Goal: Task Accomplishment & Management: Complete application form

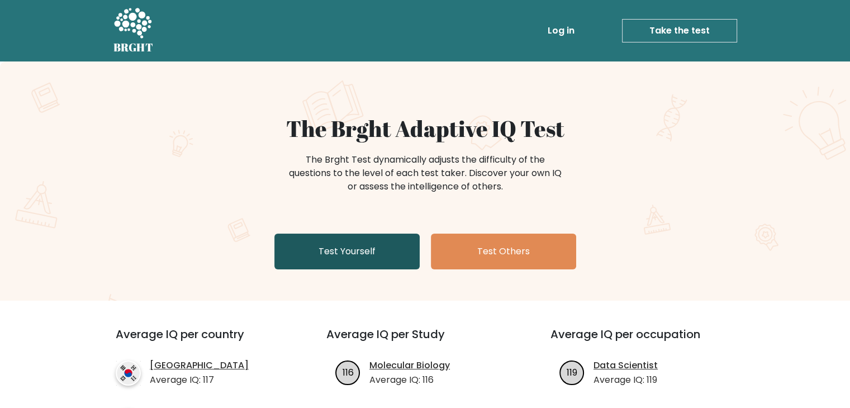
click at [313, 245] on link "Test Yourself" at bounding box center [346, 252] width 145 height 36
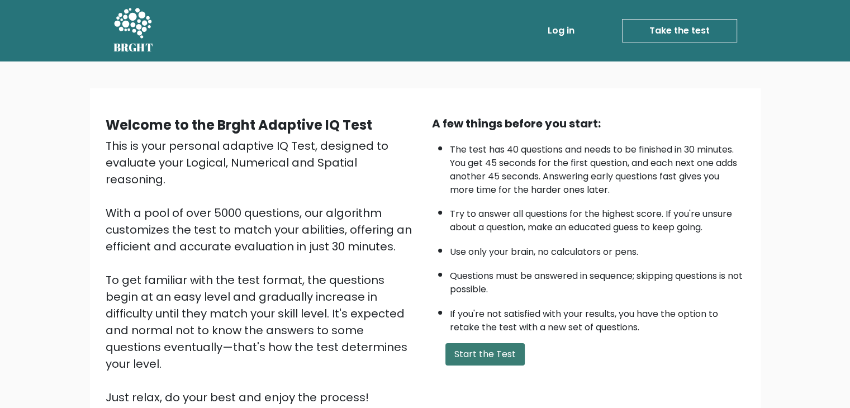
click at [463, 361] on button "Start the Test" at bounding box center [484, 354] width 79 height 22
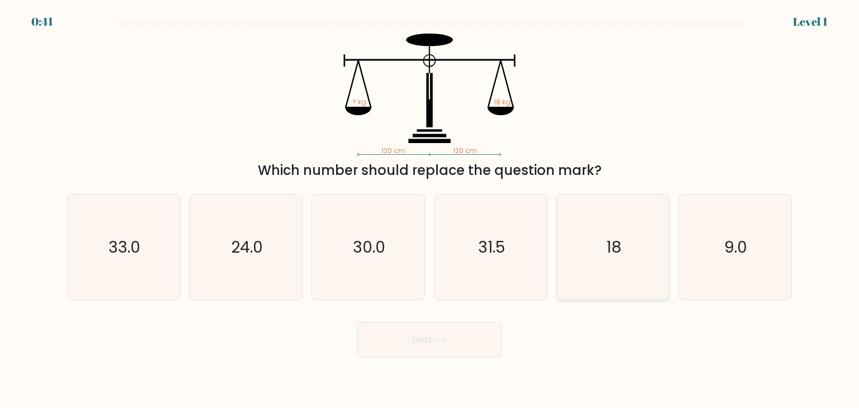
click at [592, 264] on icon "18" at bounding box center [612, 247] width 105 height 105
click at [430, 210] on input "e. 18" at bounding box center [429, 207] width 1 height 6
radio input "true"
click at [439, 349] on button "Next" at bounding box center [429, 340] width 145 height 36
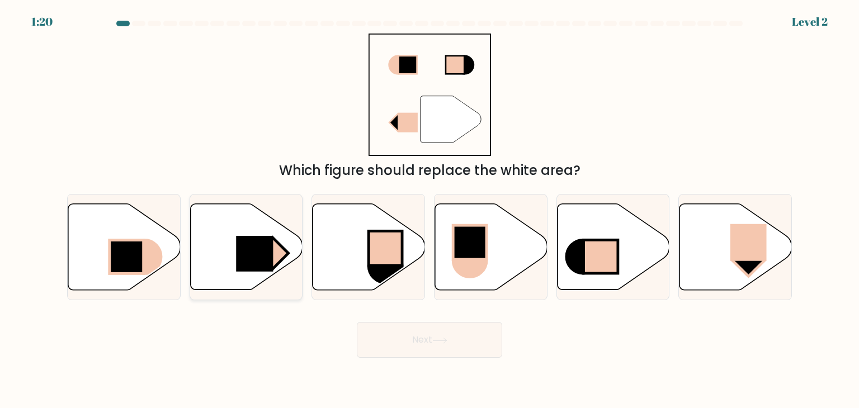
click at [259, 262] on rect at bounding box center [254, 254] width 37 height 36
click at [429, 210] on input "b." at bounding box center [429, 207] width 1 height 6
radio input "true"
click at [418, 340] on button "Next" at bounding box center [429, 340] width 145 height 36
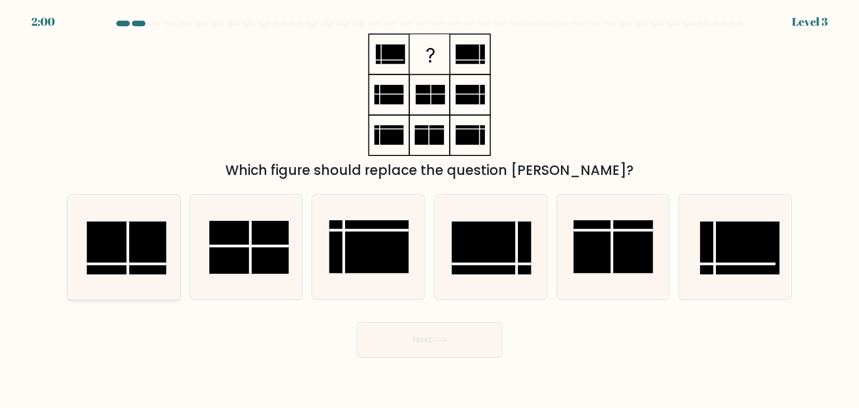
click at [141, 266] on rect at bounding box center [126, 247] width 79 height 53
click at [429, 210] on input "a." at bounding box center [429, 207] width 1 height 6
radio input "true"
click at [404, 338] on button "Next" at bounding box center [429, 340] width 145 height 36
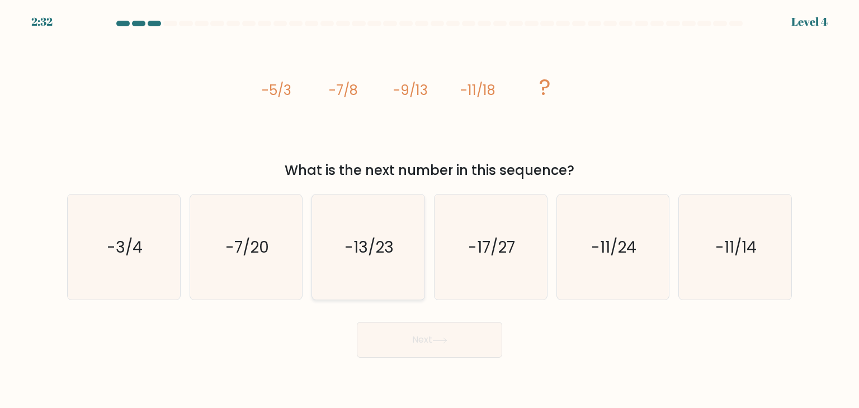
click at [369, 236] on text "-13/23" at bounding box center [369, 247] width 49 height 22
click at [429, 210] on input "c. -13/23" at bounding box center [429, 207] width 1 height 6
radio input "true"
click at [419, 335] on button "Next" at bounding box center [429, 340] width 145 height 36
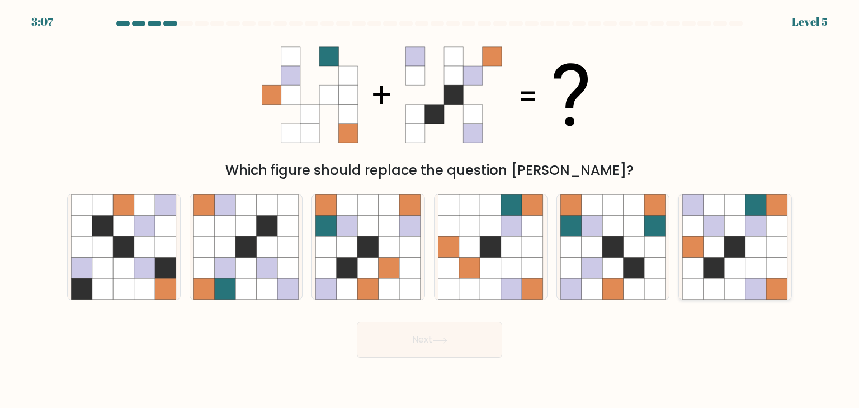
click at [764, 274] on icon at bounding box center [755, 268] width 21 height 21
click at [430, 210] on input "f." at bounding box center [429, 207] width 1 height 6
radio input "true"
click at [483, 339] on button "Next" at bounding box center [429, 340] width 145 height 36
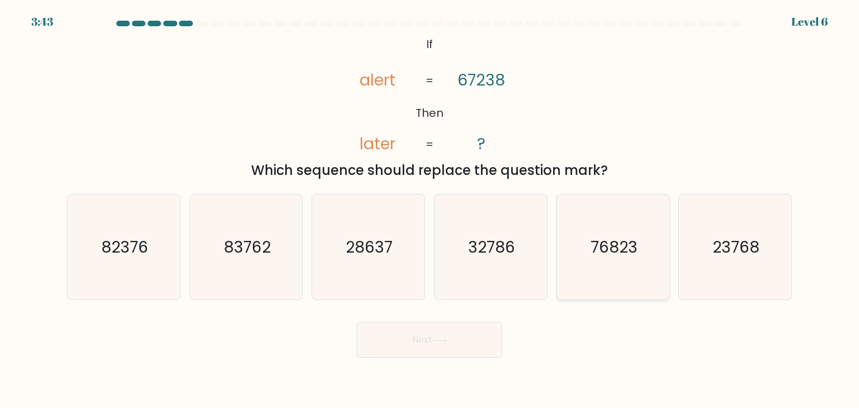
click at [615, 262] on icon "76823" at bounding box center [612, 247] width 105 height 105
click at [430, 210] on input "e. 76823" at bounding box center [429, 207] width 1 height 6
radio input "true"
click at [444, 339] on icon at bounding box center [439, 341] width 15 height 6
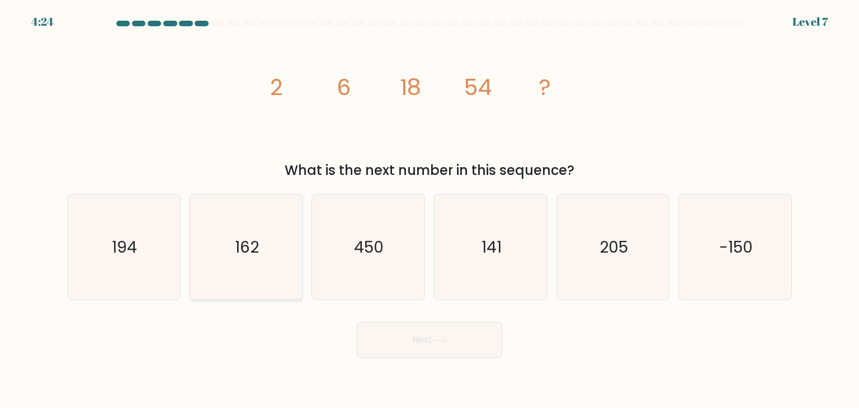
click at [252, 231] on icon "162" at bounding box center [245, 247] width 105 height 105
click at [429, 210] on input "b. 162" at bounding box center [429, 207] width 1 height 6
radio input "true"
click at [442, 344] on button "Next" at bounding box center [429, 340] width 145 height 36
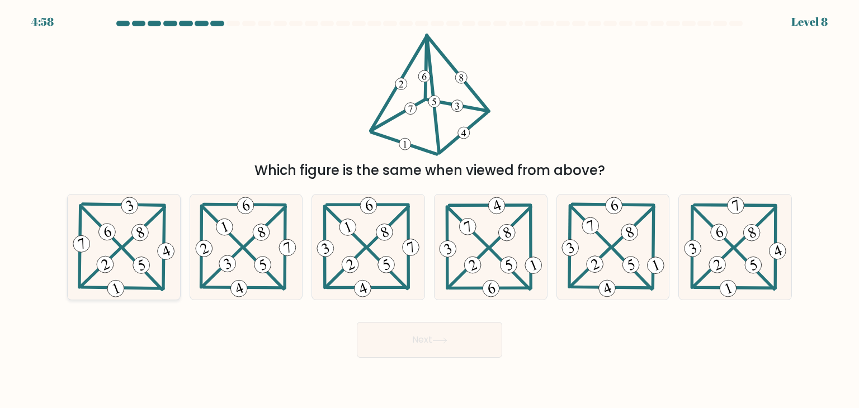
click at [134, 263] on 462 at bounding box center [141, 265] width 22 height 22
click at [429, 210] on input "a." at bounding box center [429, 207] width 1 height 6
radio input "true"
click at [439, 340] on icon at bounding box center [439, 340] width 13 height 5
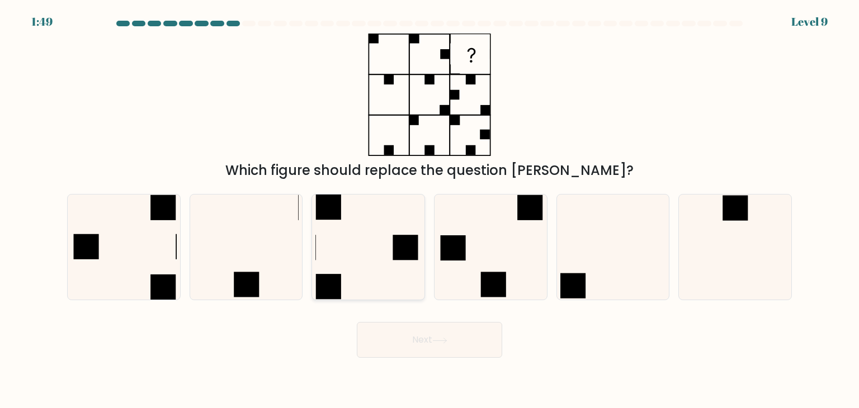
click at [349, 236] on icon at bounding box center [367, 247] width 105 height 105
click at [429, 210] on input "c." at bounding box center [429, 207] width 1 height 6
radio input "true"
click at [402, 345] on button "Next" at bounding box center [429, 340] width 145 height 36
click at [427, 343] on button "Next" at bounding box center [429, 340] width 145 height 36
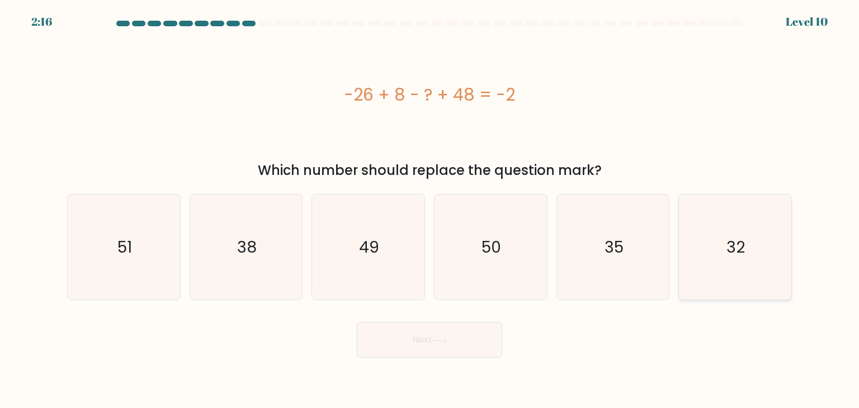
click at [711, 254] on icon "32" at bounding box center [734, 247] width 105 height 105
click at [430, 210] on input "f. 32" at bounding box center [429, 207] width 1 height 6
radio input "true"
click at [472, 334] on button "Next" at bounding box center [429, 340] width 145 height 36
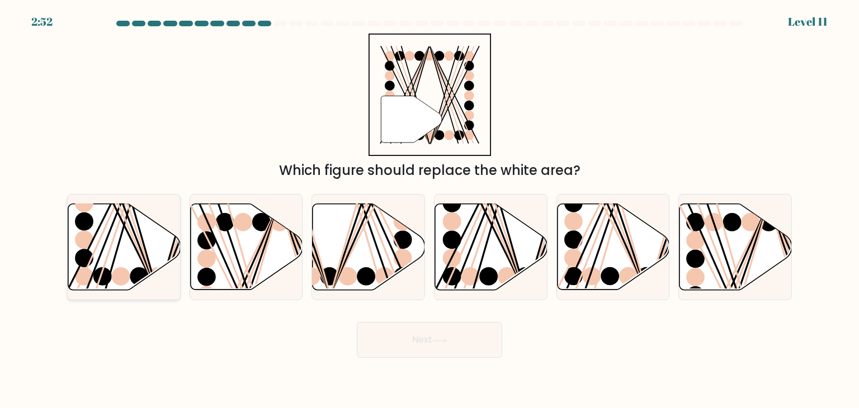
click at [135, 236] on line at bounding box center [122, 201] width 71 height 181
click at [429, 210] on input "a." at bounding box center [429, 207] width 1 height 6
radio input "true"
click at [428, 331] on button "Next" at bounding box center [429, 340] width 145 height 36
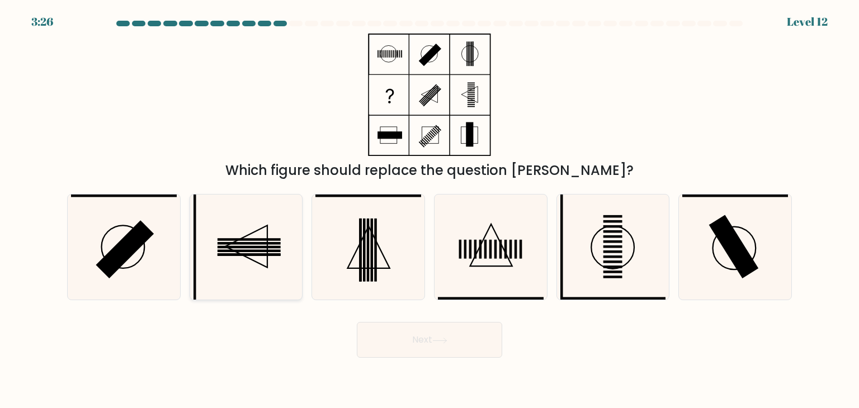
click at [262, 258] on icon at bounding box center [245, 247] width 105 height 105
click at [429, 210] on input "b." at bounding box center [429, 207] width 1 height 6
radio input "true"
click at [436, 340] on icon at bounding box center [439, 341] width 15 height 6
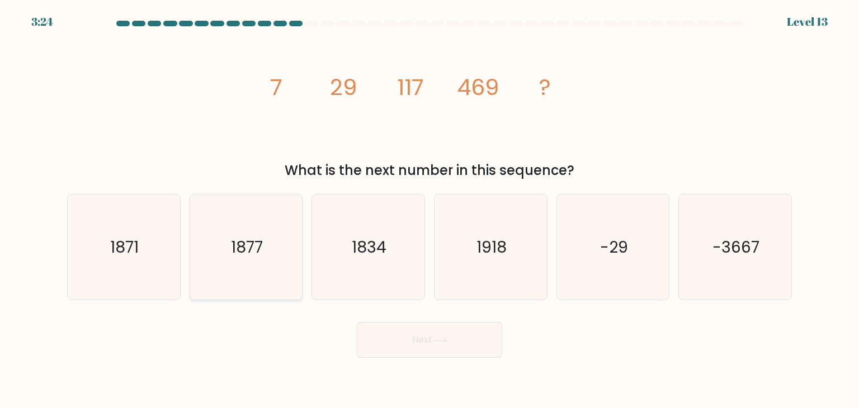
click at [272, 278] on icon "1877" at bounding box center [245, 247] width 105 height 105
click at [429, 210] on input "b. 1877" at bounding box center [429, 207] width 1 height 6
radio input "true"
click at [396, 336] on button "Next" at bounding box center [429, 340] width 145 height 36
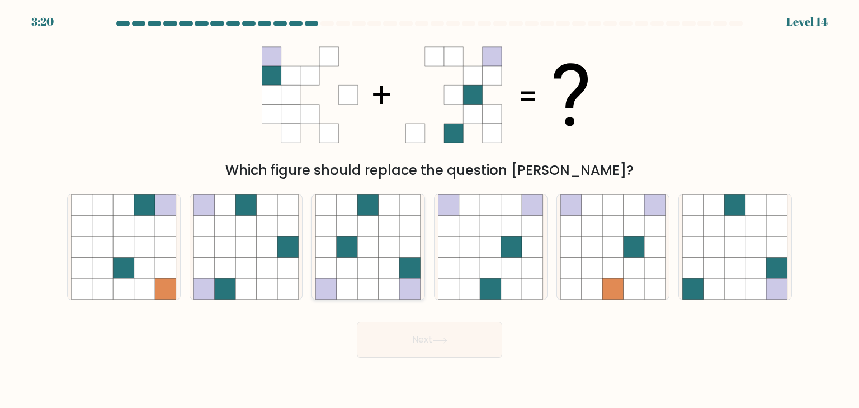
click at [365, 271] on icon at bounding box center [368, 268] width 21 height 21
click at [429, 210] on input "c." at bounding box center [429, 207] width 1 height 6
radio input "true"
click at [416, 341] on button "Next" at bounding box center [429, 340] width 145 height 36
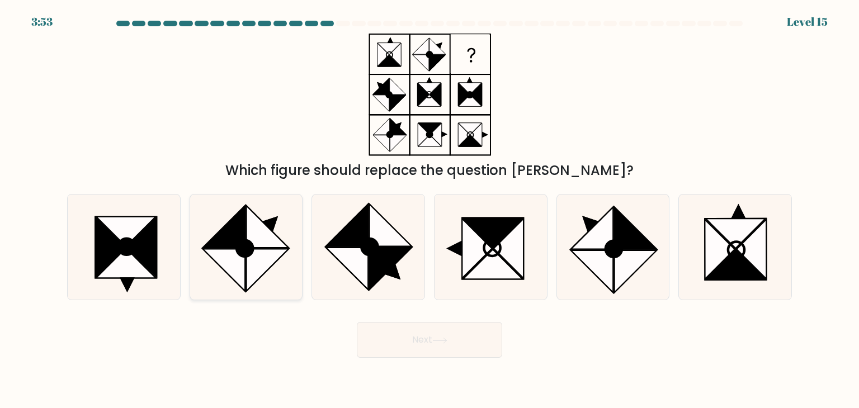
click at [244, 248] on circle at bounding box center [244, 248] width 23 height 23
click at [429, 210] on input "b." at bounding box center [429, 207] width 1 height 6
radio input "true"
click at [407, 340] on button "Next" at bounding box center [429, 340] width 145 height 36
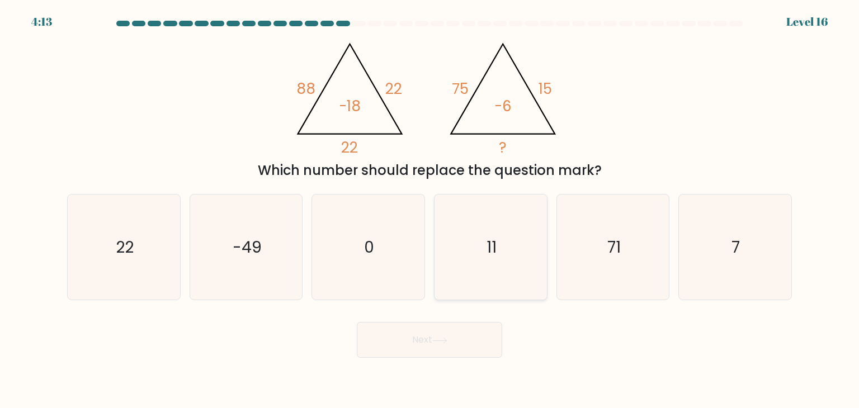
click at [492, 249] on text "11" at bounding box center [491, 247] width 10 height 22
click at [430, 210] on input "d. 11" at bounding box center [429, 207] width 1 height 6
radio input "true"
click at [449, 347] on button "Next" at bounding box center [429, 340] width 145 height 36
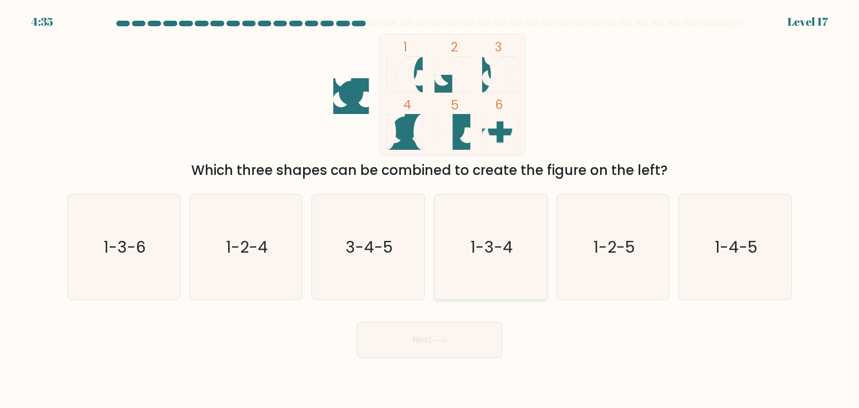
click at [472, 268] on icon "1-3-4" at bounding box center [490, 247] width 105 height 105
click at [430, 210] on input "d. 1-3-4" at bounding box center [429, 207] width 1 height 6
radio input "true"
click at [440, 342] on icon at bounding box center [439, 341] width 15 height 6
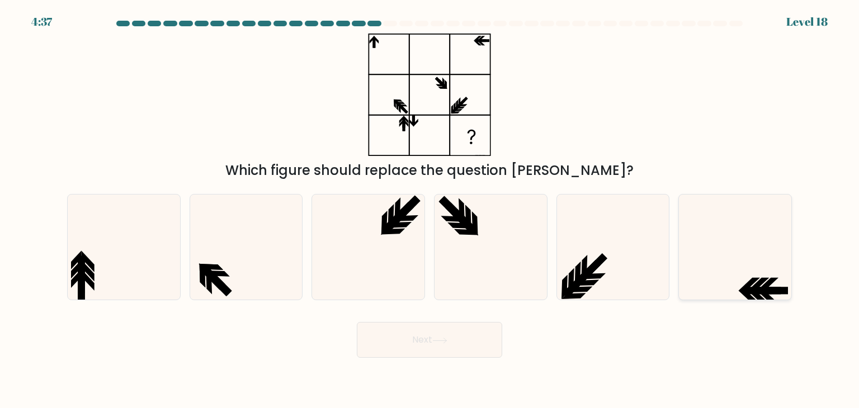
click at [761, 271] on icon at bounding box center [734, 247] width 105 height 105
click at [430, 210] on input "f." at bounding box center [429, 207] width 1 height 6
radio input "true"
click at [477, 342] on button "Next" at bounding box center [429, 340] width 145 height 36
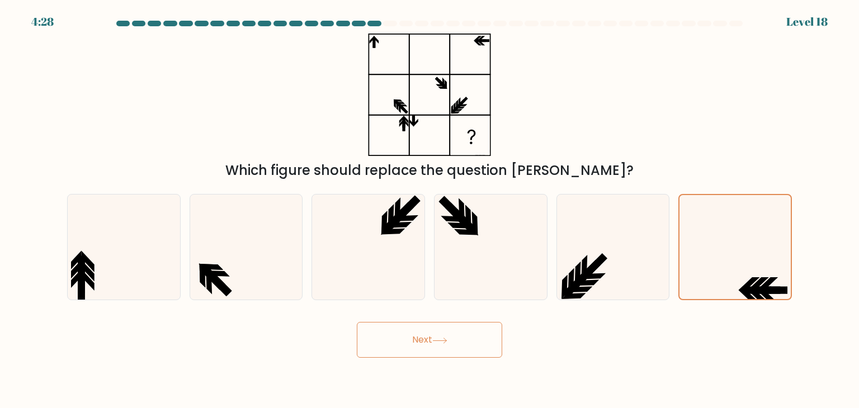
click at [415, 341] on button "Next" at bounding box center [429, 340] width 145 height 36
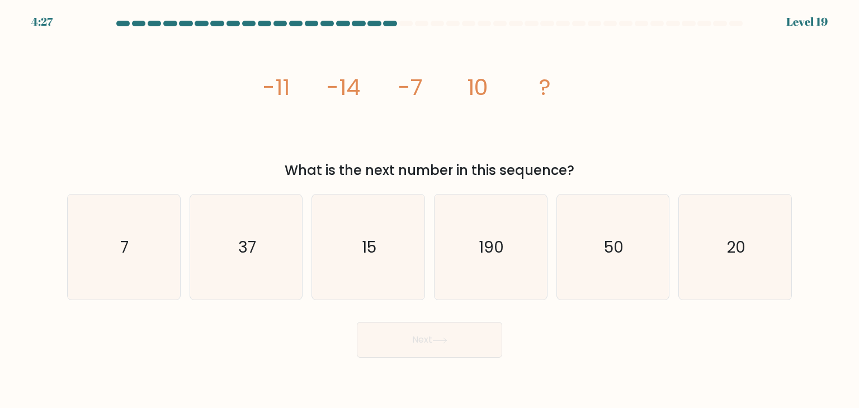
click at [415, 341] on button "Next" at bounding box center [429, 340] width 145 height 36
click at [258, 236] on icon "37" at bounding box center [245, 247] width 105 height 105
click at [429, 210] on input "b. 37" at bounding box center [429, 207] width 1 height 6
radio input "true"
click at [410, 349] on button "Next" at bounding box center [429, 340] width 145 height 36
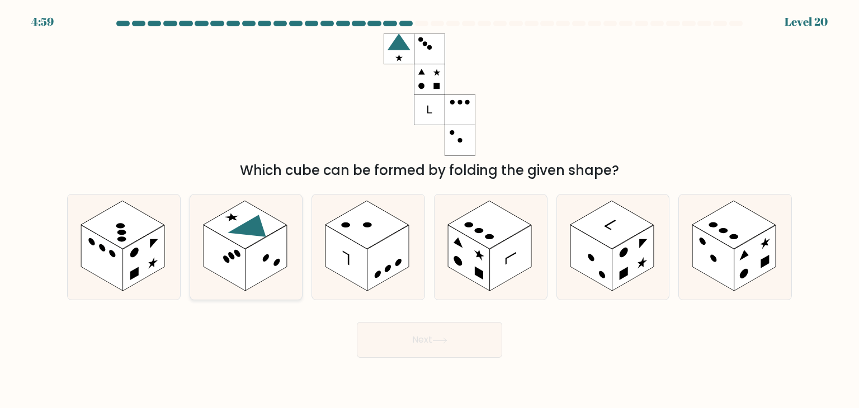
click at [199, 262] on icon at bounding box center [246, 247] width 112 height 105
click at [429, 210] on input "b." at bounding box center [429, 207] width 1 height 6
radio input "true"
click at [433, 347] on button "Next" at bounding box center [429, 340] width 145 height 36
click at [428, 344] on button "Next" at bounding box center [429, 340] width 145 height 36
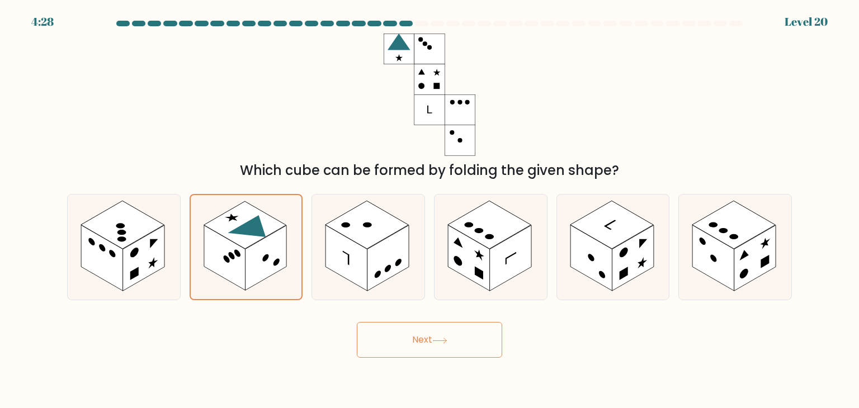
click at [428, 344] on button "Next" at bounding box center [429, 340] width 145 height 36
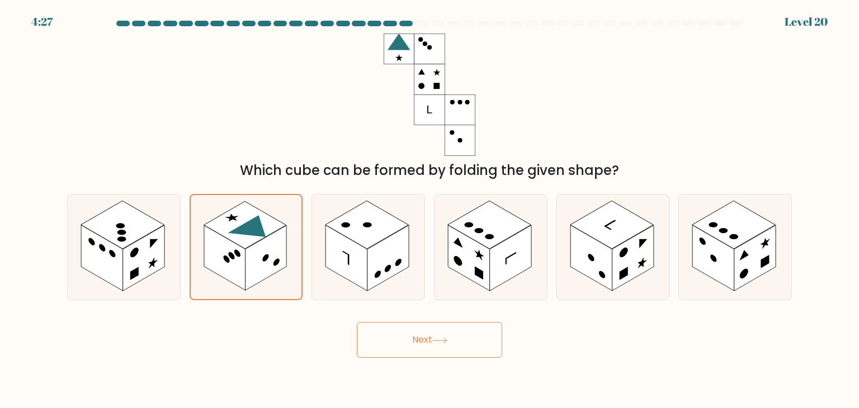
click at [428, 344] on button "Next" at bounding box center [429, 340] width 145 height 36
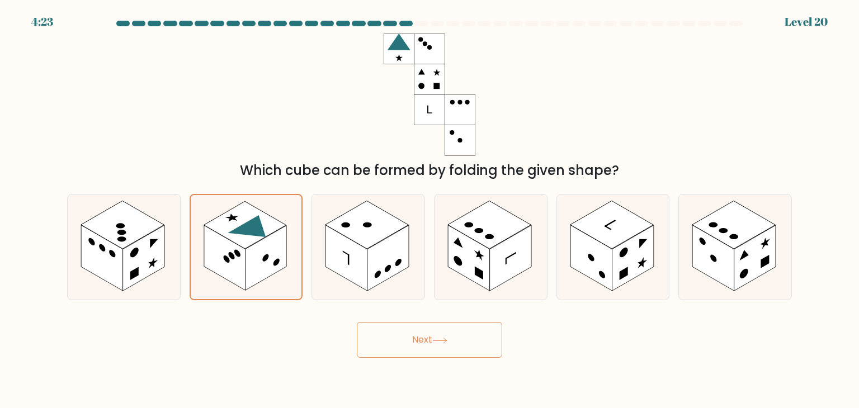
click at [428, 344] on button "Next" at bounding box center [429, 340] width 145 height 36
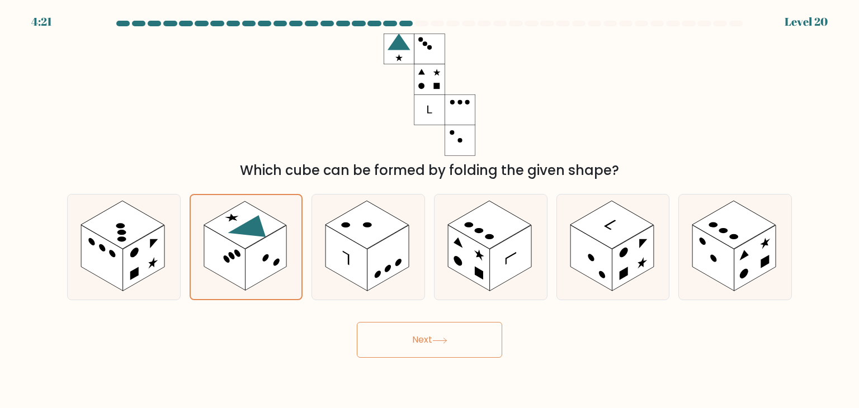
click at [428, 344] on button "Next" at bounding box center [429, 340] width 145 height 36
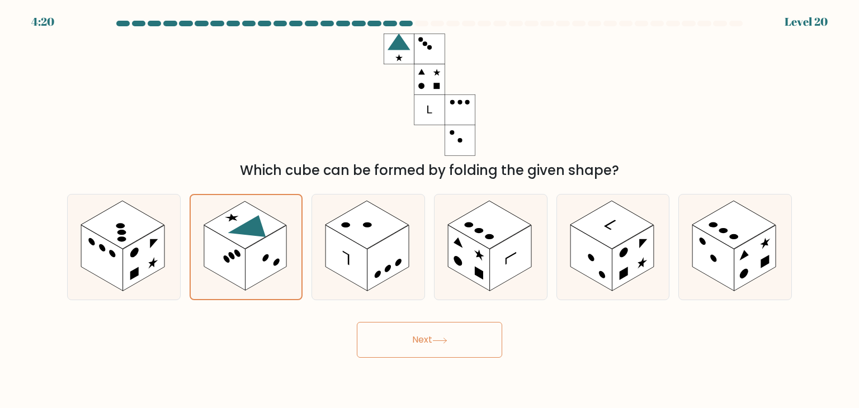
click at [428, 344] on button "Next" at bounding box center [429, 340] width 145 height 36
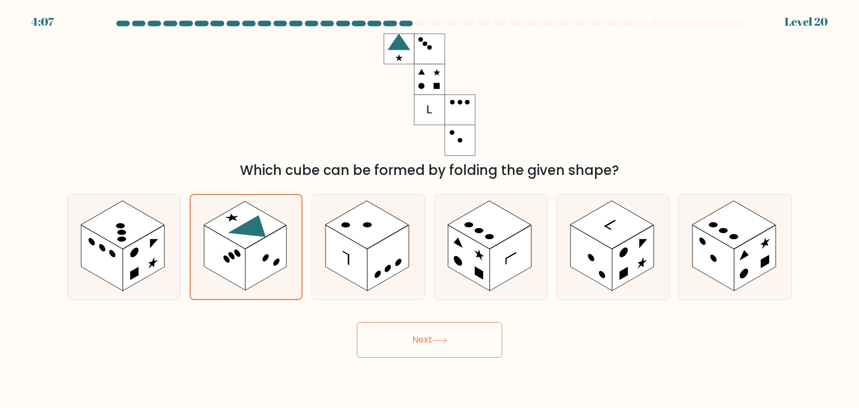
click at [434, 343] on icon at bounding box center [439, 341] width 15 height 6
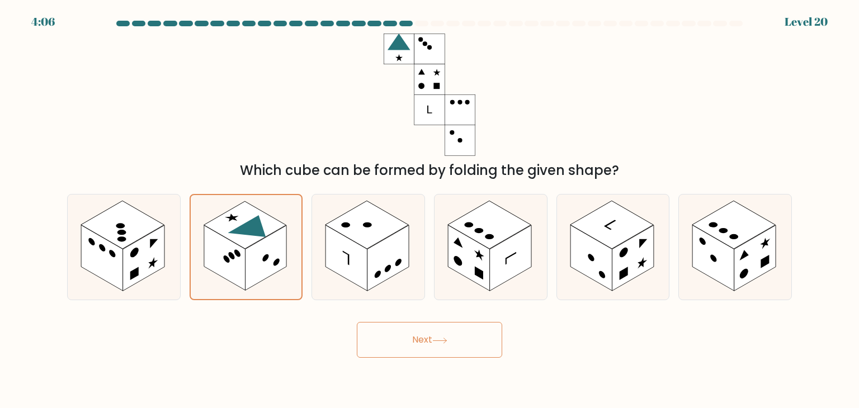
click at [434, 343] on icon at bounding box center [439, 341] width 15 height 6
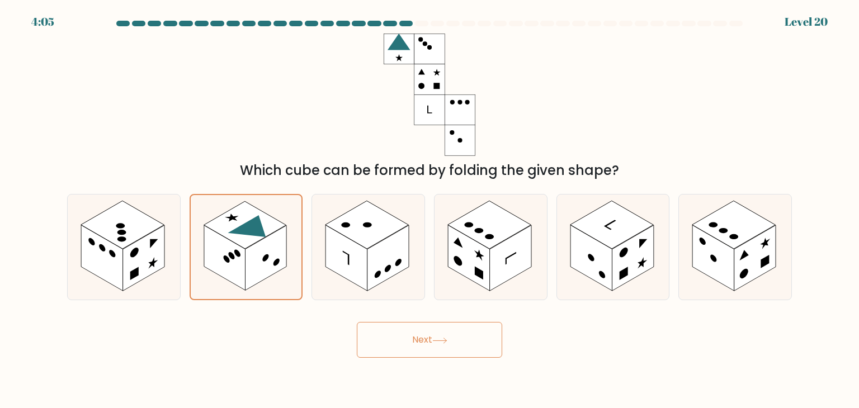
click at [434, 343] on icon at bounding box center [439, 341] width 15 height 6
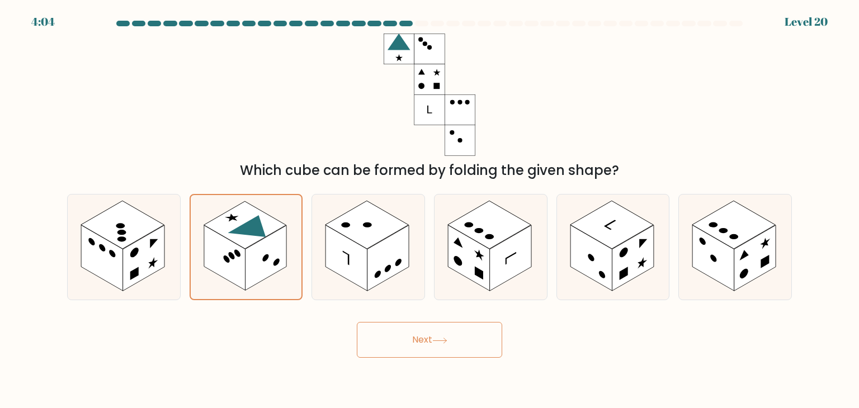
click at [434, 343] on icon at bounding box center [439, 341] width 15 height 6
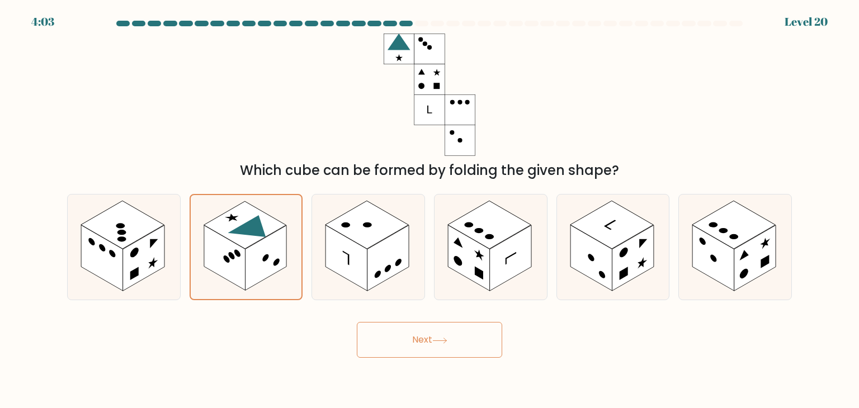
click at [434, 343] on icon at bounding box center [439, 341] width 15 height 6
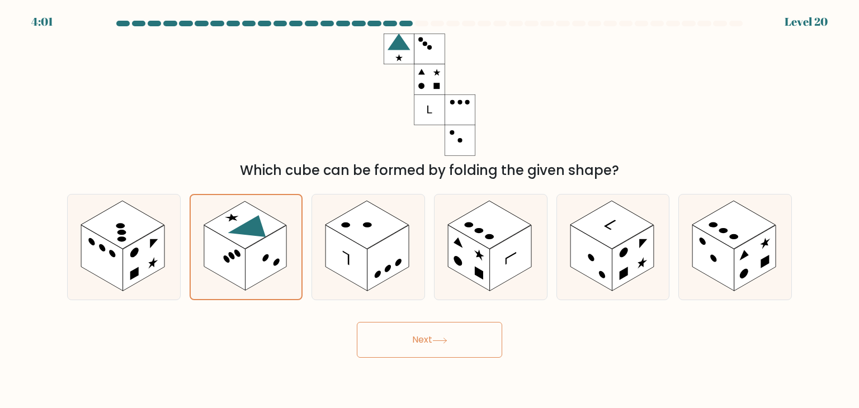
click at [434, 343] on icon at bounding box center [439, 341] width 15 height 6
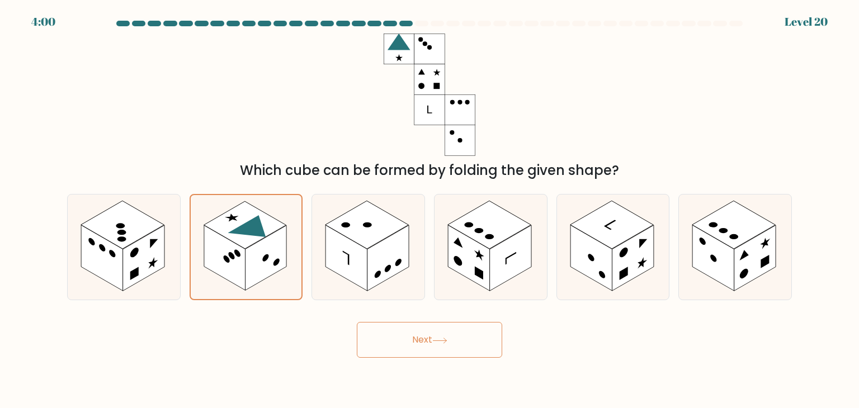
click at [434, 343] on icon at bounding box center [439, 341] width 15 height 6
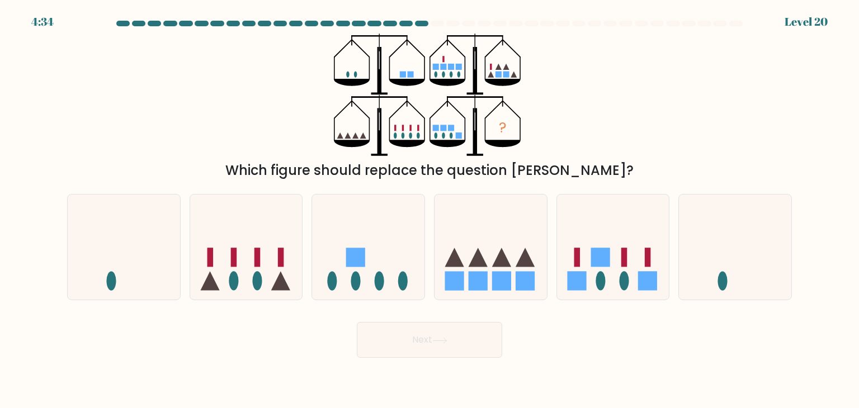
click at [196, 155] on div "? Which figure should replace the question mark?" at bounding box center [429, 107] width 738 height 147
click at [226, 245] on icon at bounding box center [246, 247] width 112 height 93
click at [429, 210] on input "b." at bounding box center [429, 207] width 1 height 6
radio input "true"
click at [388, 333] on button "Next" at bounding box center [429, 340] width 145 height 36
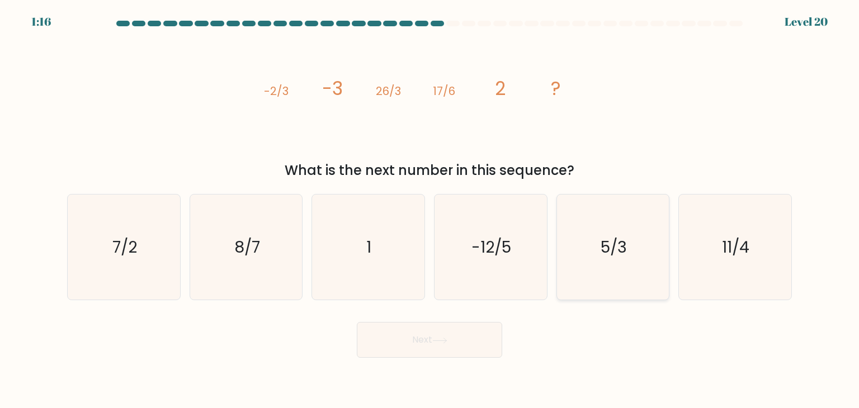
click at [589, 217] on icon "5/3" at bounding box center [612, 247] width 105 height 105
click at [430, 210] on input "e. 5/3" at bounding box center [429, 207] width 1 height 6
radio input "true"
click at [445, 336] on button "Next" at bounding box center [429, 340] width 145 height 36
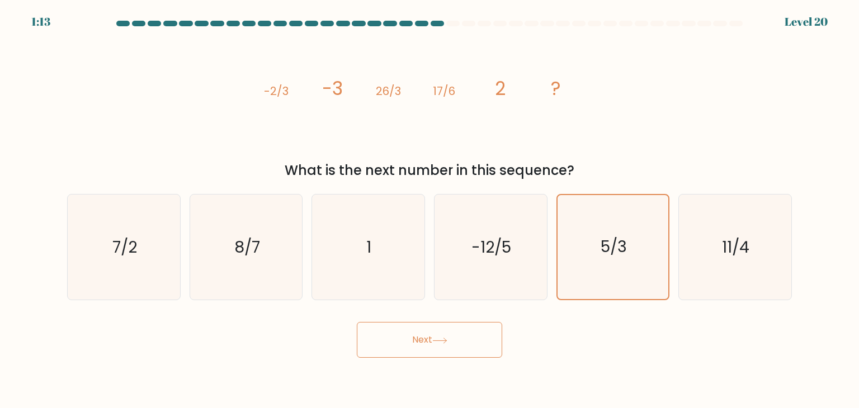
click at [445, 336] on button "Next" at bounding box center [429, 340] width 145 height 36
click at [466, 343] on button "Next" at bounding box center [429, 340] width 145 height 36
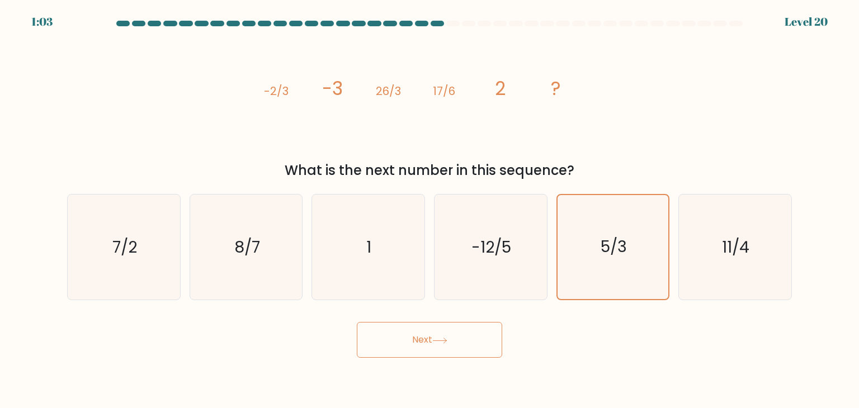
click at [466, 343] on button "Next" at bounding box center [429, 340] width 145 height 36
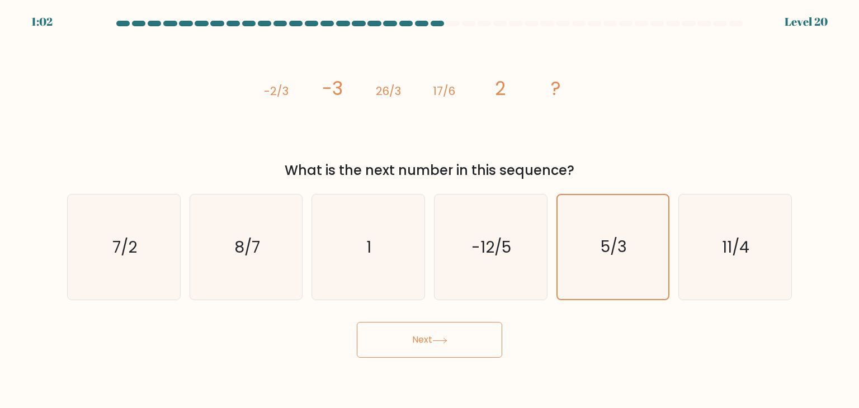
click at [466, 343] on button "Next" at bounding box center [429, 340] width 145 height 36
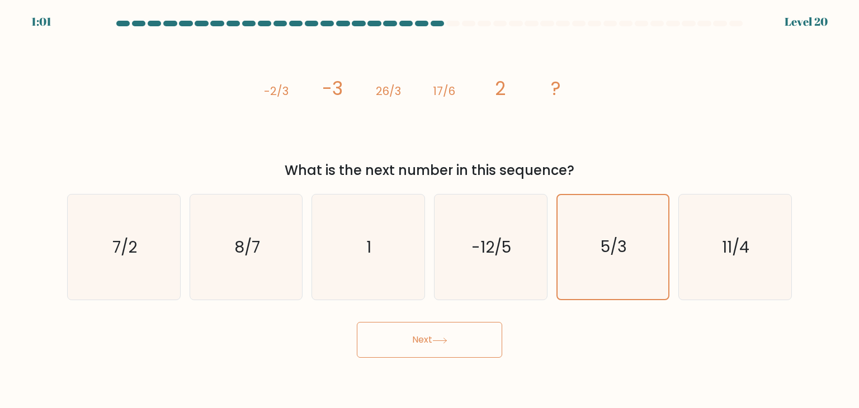
click at [466, 343] on button "Next" at bounding box center [429, 340] width 145 height 36
click at [385, 336] on button "Next" at bounding box center [429, 340] width 145 height 36
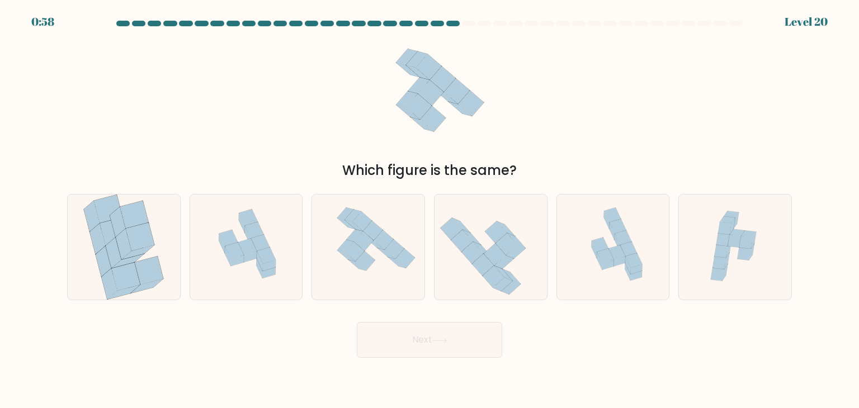
click at [385, 336] on button "Next" at bounding box center [429, 340] width 145 height 36
click at [385, 263] on icon at bounding box center [368, 247] width 102 height 105
click at [429, 210] on input "c." at bounding box center [429, 207] width 1 height 6
radio input "true"
click at [170, 263] on div at bounding box center [123, 247] width 113 height 106
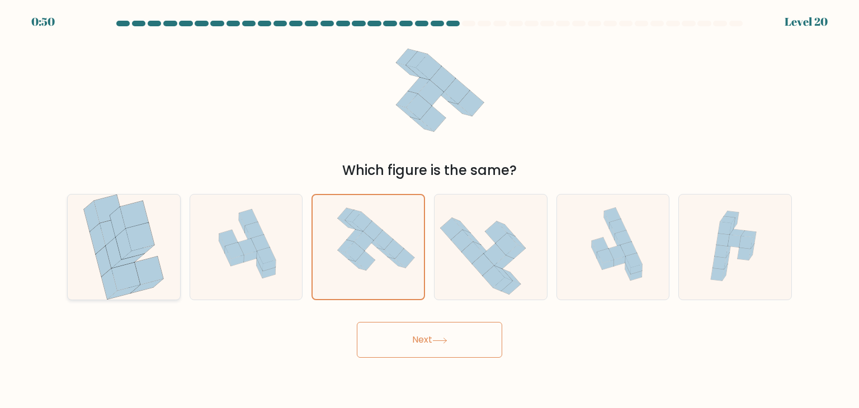
click at [429, 210] on input "a." at bounding box center [429, 207] width 1 height 6
radio input "true"
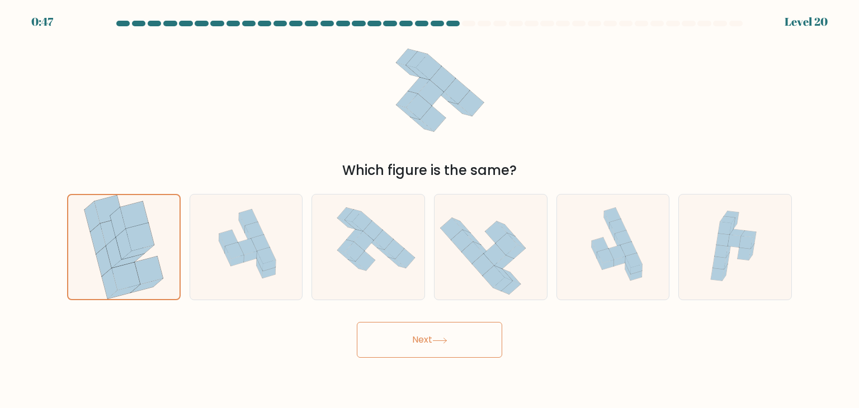
click at [450, 348] on button "Next" at bounding box center [429, 340] width 145 height 36
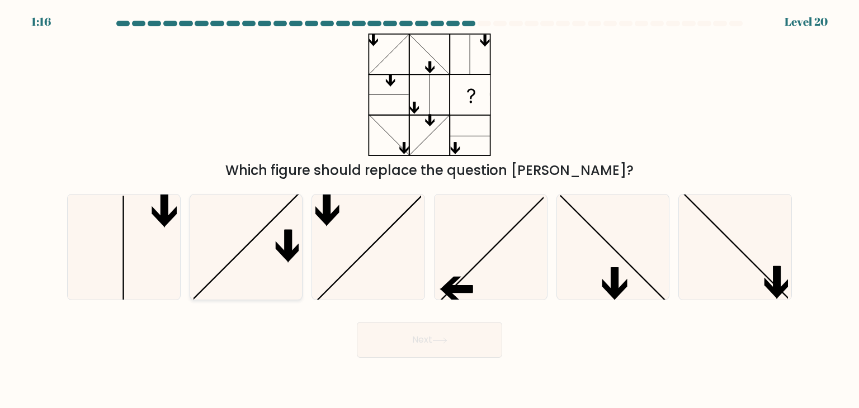
click at [271, 247] on icon at bounding box center [245, 247] width 105 height 105
click at [429, 210] on input "b." at bounding box center [429, 207] width 1 height 6
radio input "true"
click at [420, 338] on button "Next" at bounding box center [429, 340] width 145 height 36
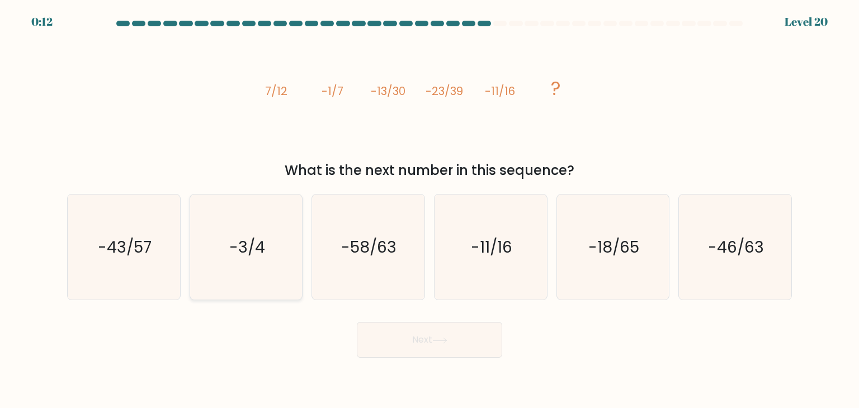
click at [263, 240] on text "-3/4" at bounding box center [247, 247] width 36 height 22
click at [429, 210] on input "b. -3/4" at bounding box center [429, 207] width 1 height 6
radio input "true"
click at [425, 340] on button "Next" at bounding box center [429, 340] width 145 height 36
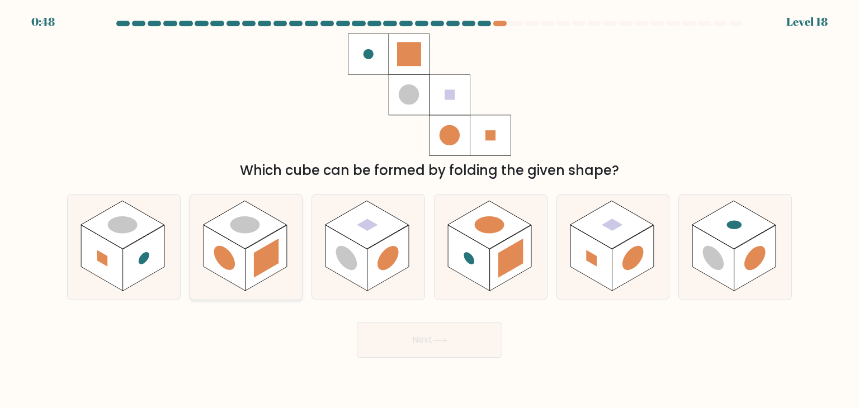
click at [262, 258] on rect at bounding box center [266, 258] width 25 height 39
click at [429, 210] on input "b." at bounding box center [429, 207] width 1 height 6
radio input "true"
click at [387, 262] on circle at bounding box center [388, 257] width 21 height 33
click at [429, 210] on input "c." at bounding box center [429, 207] width 1 height 6
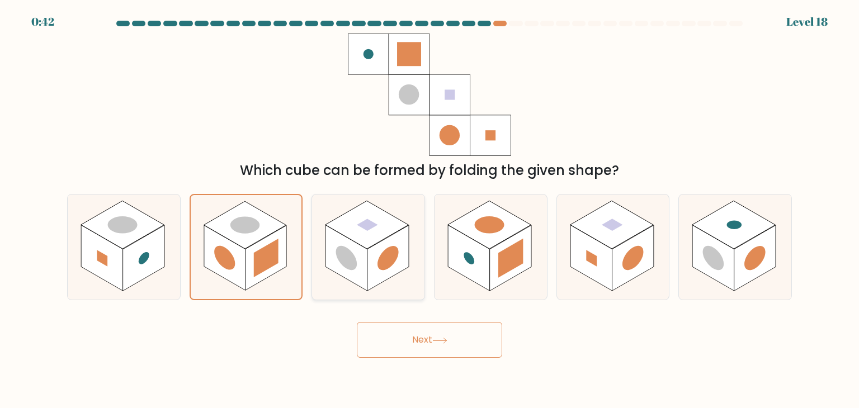
radio input "true"
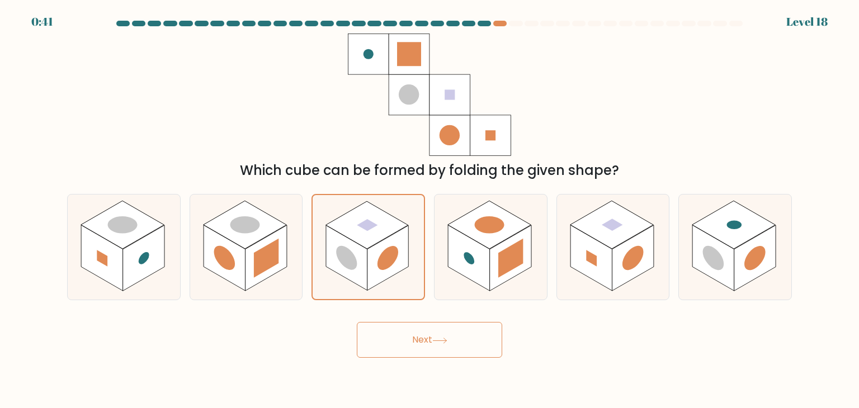
click at [425, 352] on button "Next" at bounding box center [429, 340] width 145 height 36
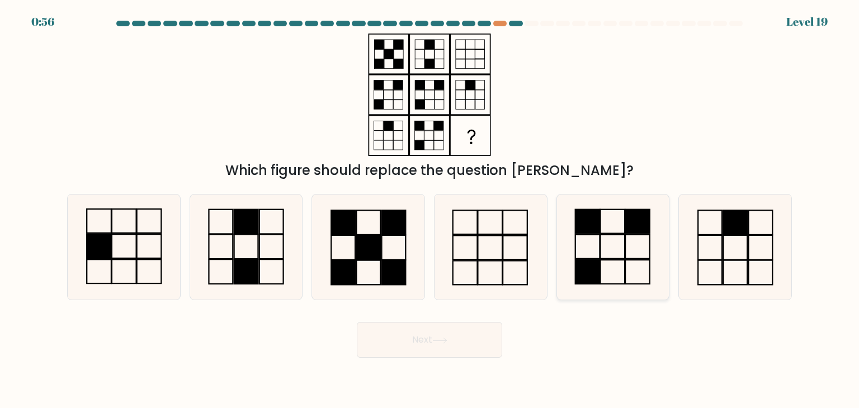
click at [636, 273] on icon at bounding box center [612, 247] width 105 height 105
click at [430, 210] on input "e." at bounding box center [429, 207] width 1 height 6
radio input "true"
click at [423, 347] on button "Next" at bounding box center [429, 340] width 145 height 36
click at [426, 338] on button "Next" at bounding box center [429, 340] width 145 height 36
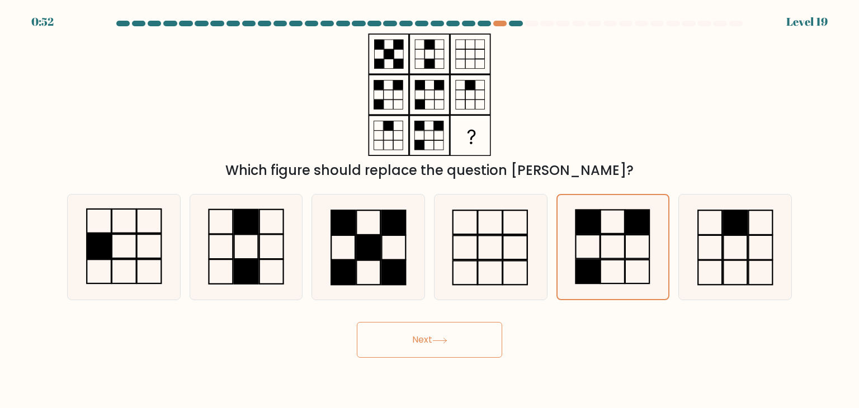
click at [426, 338] on button "Next" at bounding box center [429, 340] width 145 height 36
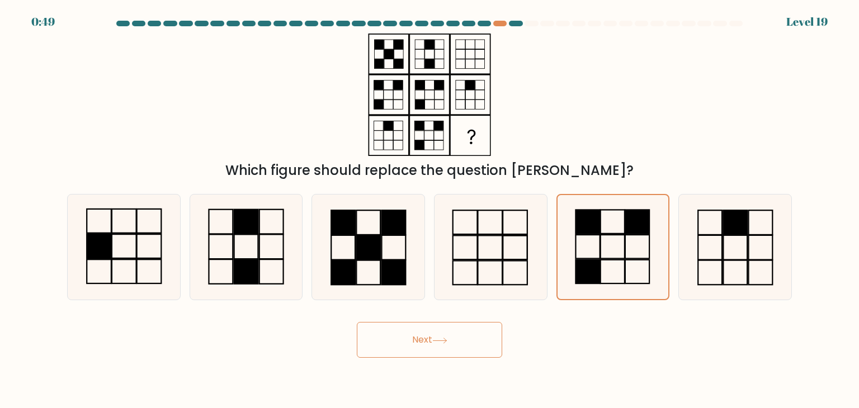
click at [426, 338] on button "Next" at bounding box center [429, 340] width 145 height 36
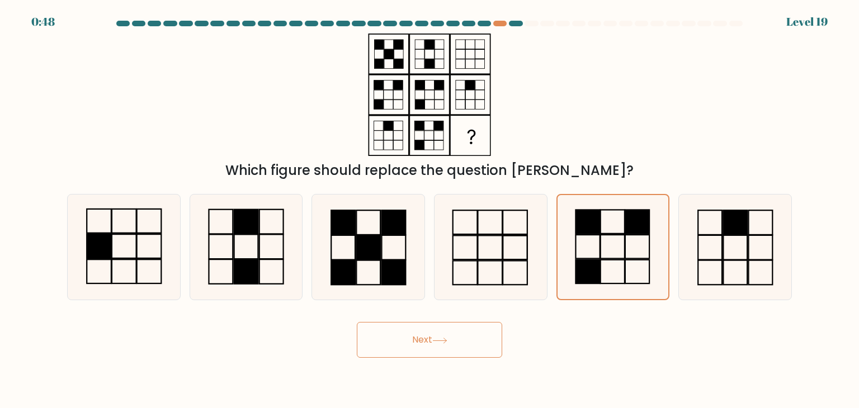
click at [426, 338] on button "Next" at bounding box center [429, 340] width 145 height 36
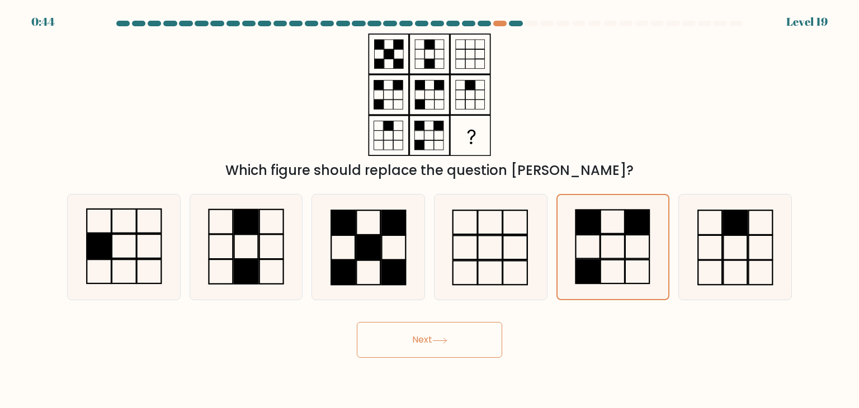
click at [429, 344] on button "Next" at bounding box center [429, 340] width 145 height 36
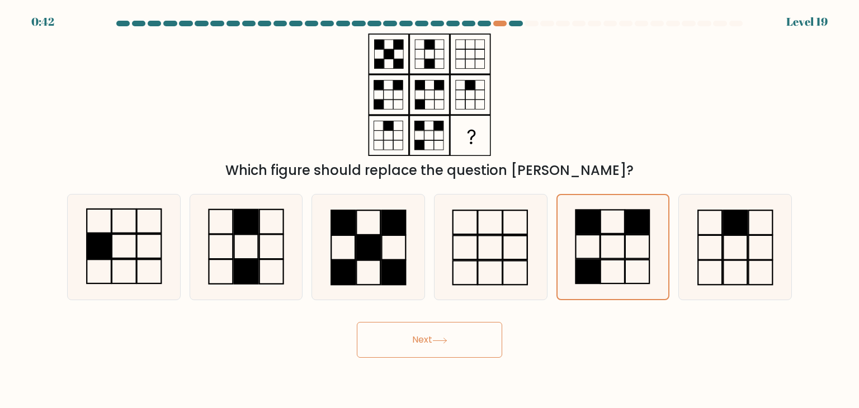
click at [429, 344] on button "Next" at bounding box center [429, 340] width 145 height 36
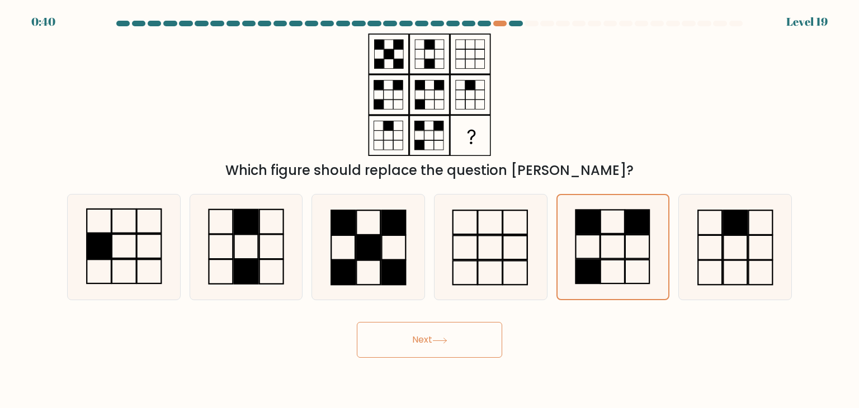
click at [429, 344] on button "Next" at bounding box center [429, 340] width 145 height 36
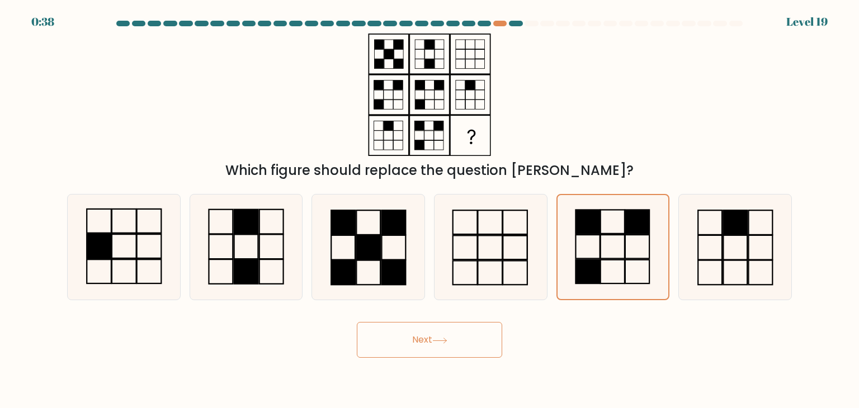
click at [429, 344] on button "Next" at bounding box center [429, 340] width 145 height 36
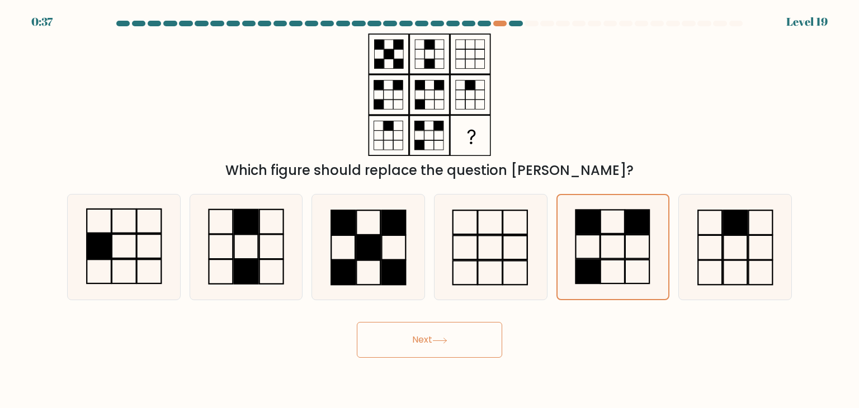
click at [429, 344] on button "Next" at bounding box center [429, 340] width 145 height 36
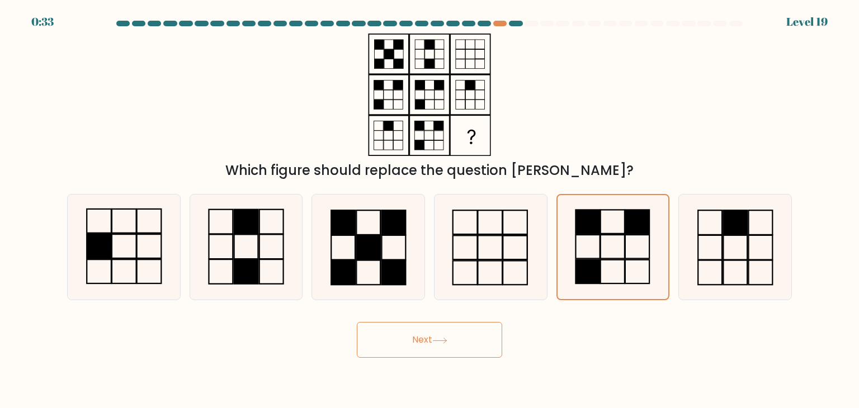
click at [429, 344] on button "Next" at bounding box center [429, 340] width 145 height 36
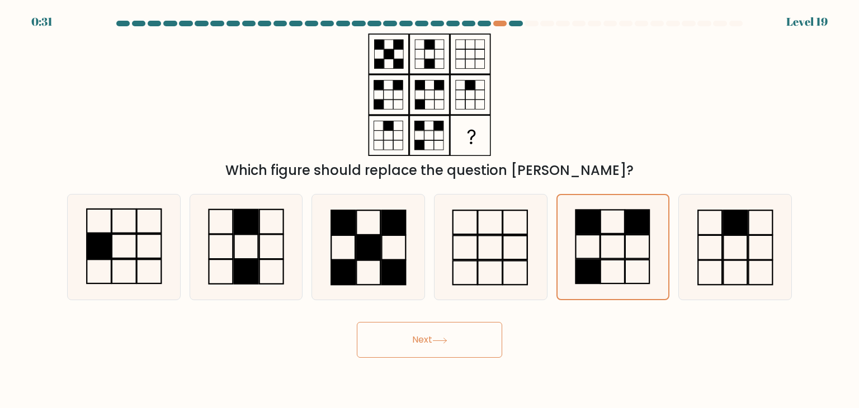
click at [429, 344] on button "Next" at bounding box center [429, 340] width 145 height 36
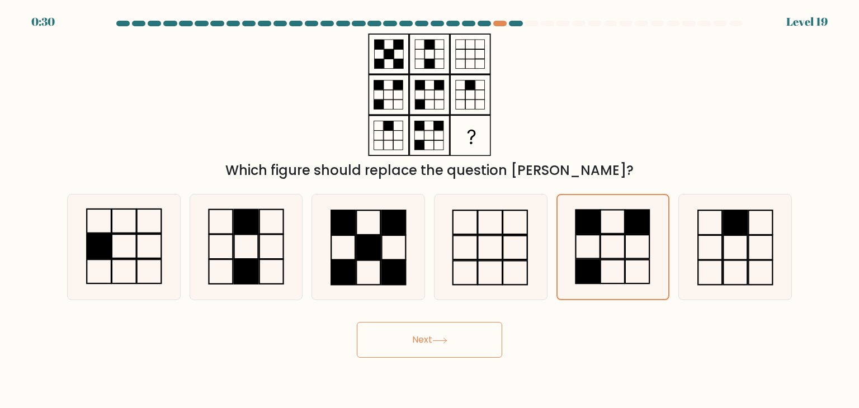
click at [429, 344] on button "Next" at bounding box center [429, 340] width 145 height 36
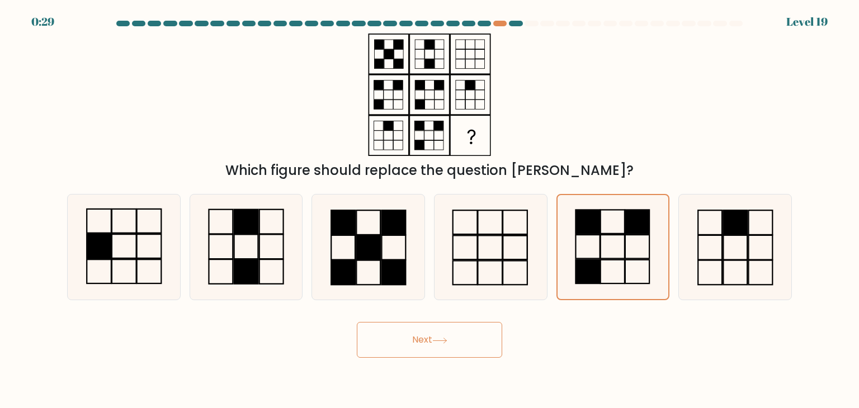
click at [429, 344] on button "Next" at bounding box center [429, 340] width 145 height 36
click at [202, 335] on div "Next" at bounding box center [429, 336] width 738 height 44
click at [397, 340] on button "Next" at bounding box center [429, 340] width 145 height 36
click at [398, 340] on button "Next" at bounding box center [429, 340] width 145 height 36
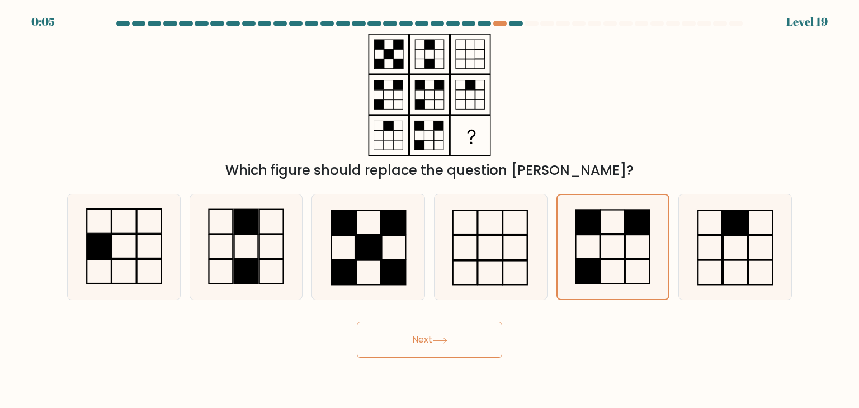
click at [398, 340] on button "Next" at bounding box center [429, 340] width 145 height 36
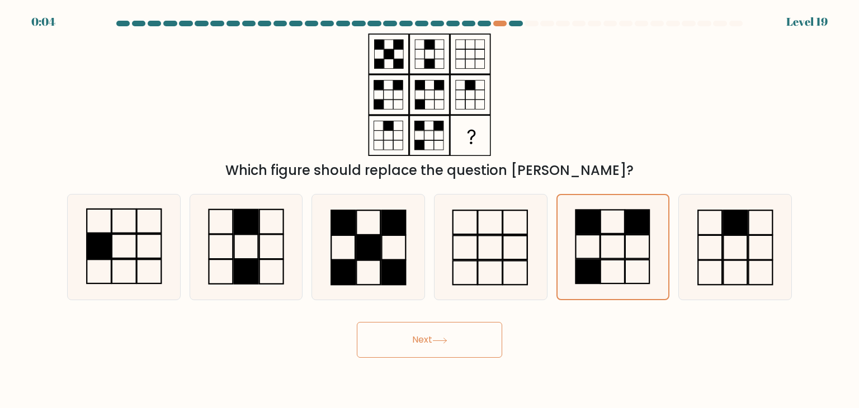
click at [398, 340] on button "Next" at bounding box center [429, 340] width 145 height 36
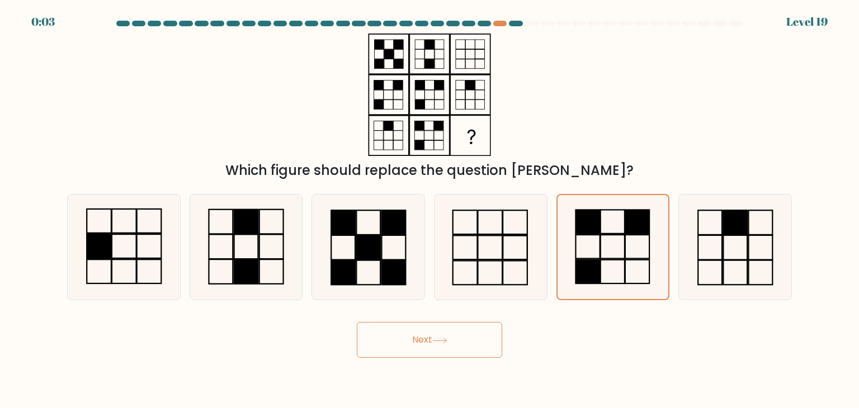
click at [398, 340] on button "Next" at bounding box center [429, 340] width 145 height 36
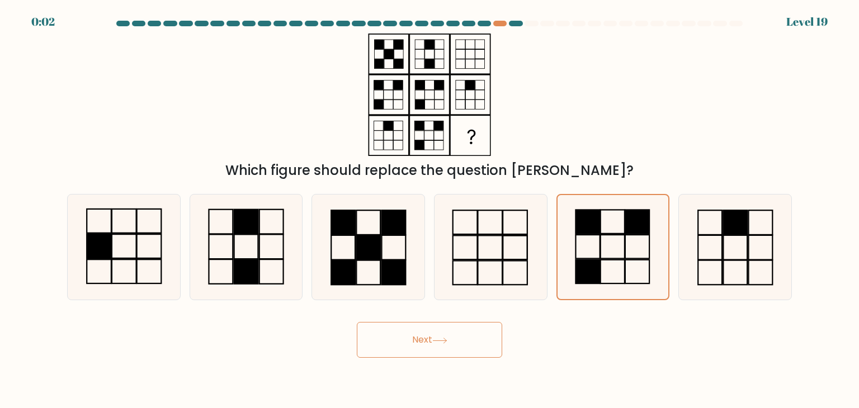
click at [398, 340] on button "Next" at bounding box center [429, 340] width 145 height 36
